Goal: Task Accomplishment & Management: Use online tool/utility

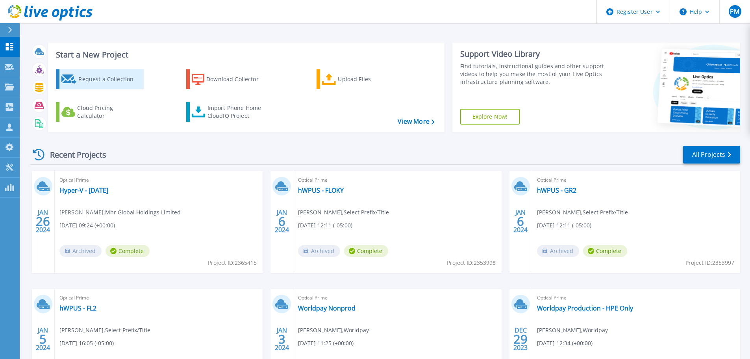
click at [117, 81] on div "Request a Collection" at bounding box center [109, 79] width 63 height 16
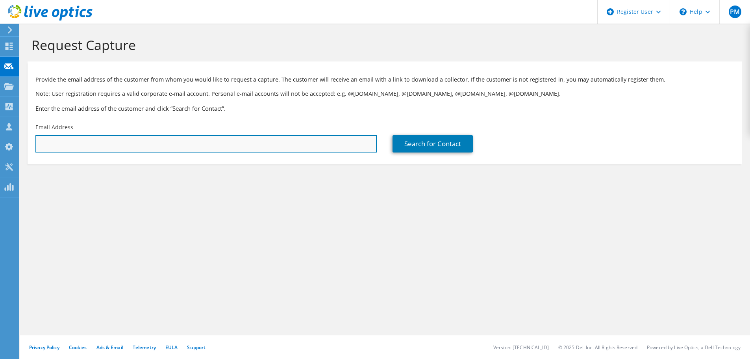
click at [177, 142] on input "text" at bounding box center [205, 143] width 341 height 17
paste input "[PERSON_NAME][EMAIL_ADDRESS][PERSON_NAME][DOMAIN_NAME]"
type input "[PERSON_NAME][EMAIL_ADDRESS][PERSON_NAME][DOMAIN_NAME]"
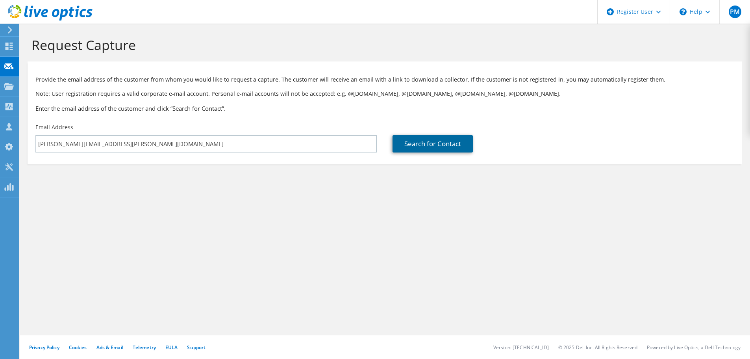
click at [445, 145] on link "Search for Contact" at bounding box center [433, 143] width 80 height 17
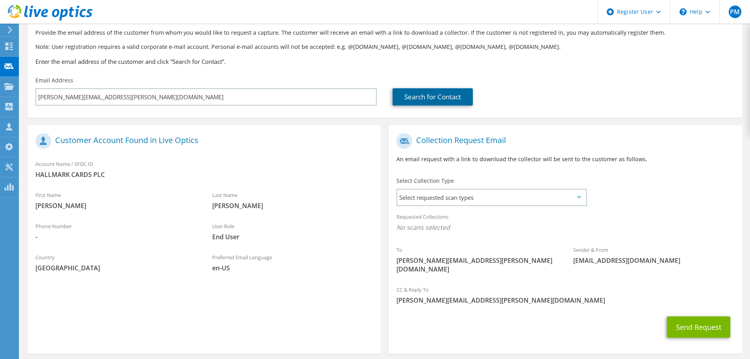
scroll to position [72, 0]
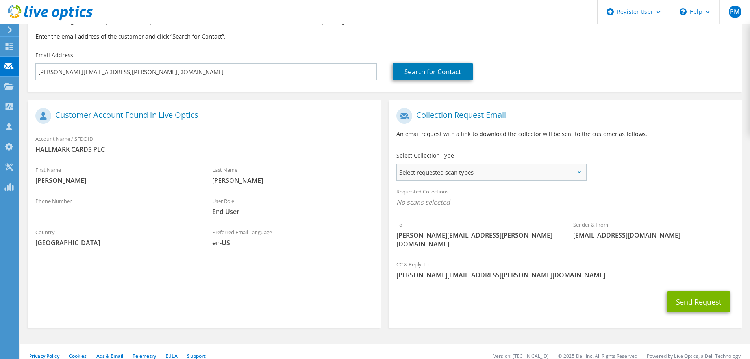
click at [582, 171] on span "Select requested scan types" at bounding box center [491, 172] width 189 height 16
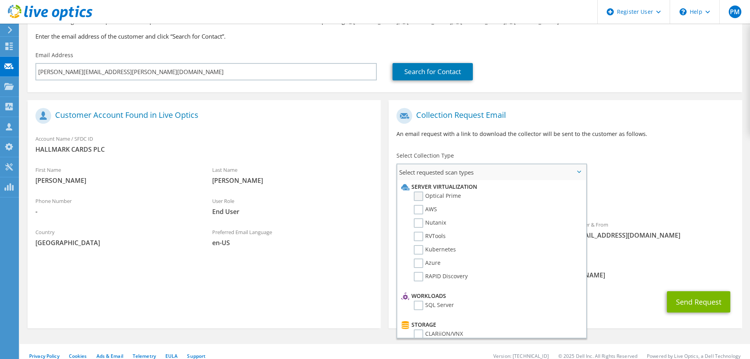
click at [419, 193] on label "Optical Prime" at bounding box center [437, 195] width 47 height 9
click at [0, 0] on input "Optical Prime" at bounding box center [0, 0] width 0 height 0
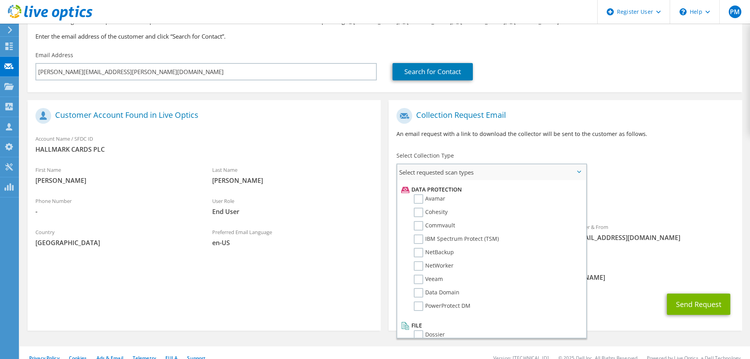
scroll to position [348, 0]
click at [668, 220] on div "Sender & From [EMAIL_ADDRESS][DOMAIN_NAME]" at bounding box center [653, 232] width 177 height 27
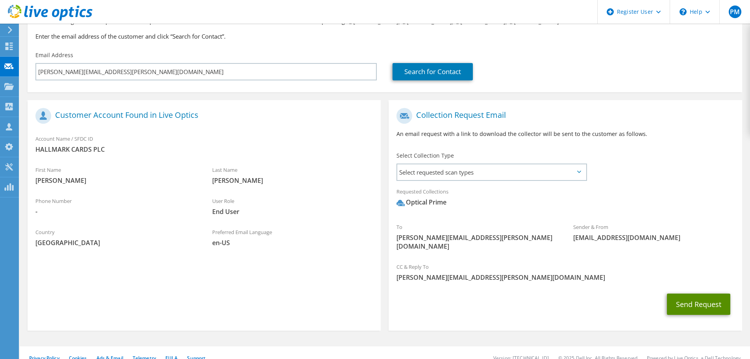
click at [698, 294] on button "Send Request" at bounding box center [698, 303] width 63 height 21
